Goal: Transaction & Acquisition: Purchase product/service

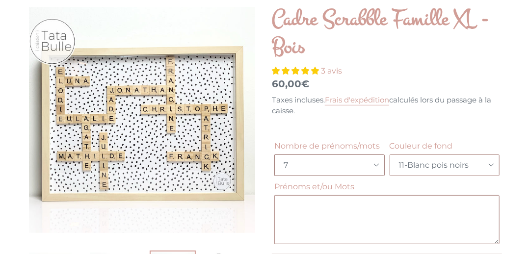
click at [384, 163] on select "Choisir 7 8 9 10 11 12 13 14" at bounding box center [330, 166] width 110 height 22
select select "14"
click at [492, 166] on select "Choisir 4-Bleu gris 8-Vert pois blancs 9-Etoiles vertes 11-Blanc pois noirs 12-…" at bounding box center [445, 166] width 110 height 22
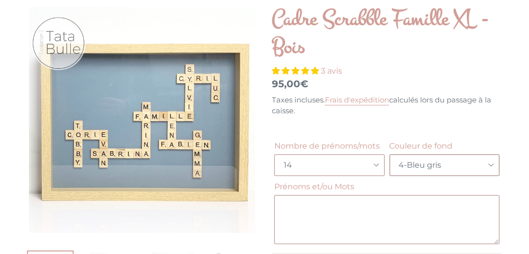
click at [492, 157] on select "Choisir 4-Bleu gris 8-Vert pois blancs 9-Etoiles vertes 11-Blanc pois noirs 12-…" at bounding box center [445, 166] width 110 height 22
click at [493, 161] on select "Choisir 4-Bleu gris 8-Vert pois blancs 9-Etoiles vertes 11-Blanc pois noirs 12-…" at bounding box center [445, 166] width 110 height 22
click at [493, 168] on select "Choisir 4-Bleu gris 8-Vert pois blancs 9-Etoiles vertes 11-Blanc pois noirs 12-…" at bounding box center [445, 166] width 110 height 22
select select "9-Etoiles vertes"
click at [493, 169] on select "Choisir 4-Bleu gris 8-Vert pois blancs 9-Etoiles vertes 11-Blanc pois noirs 12-…" at bounding box center [445, 166] width 110 height 22
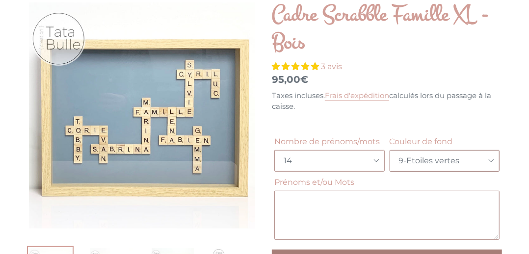
scroll to position [142, 0]
click at [492, 160] on select "Choisir 4-Bleu gris 8-Vert pois blancs 9-Etoiles vertes 11-Blanc pois noirs 12-…" at bounding box center [445, 161] width 110 height 22
click at [420, 211] on textarea "Prénoms et/ou Mots" at bounding box center [387, 215] width 225 height 49
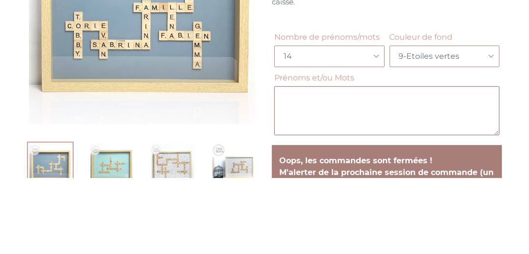
scroll to position [171, 0]
